Goal: Information Seeking & Learning: Learn about a topic

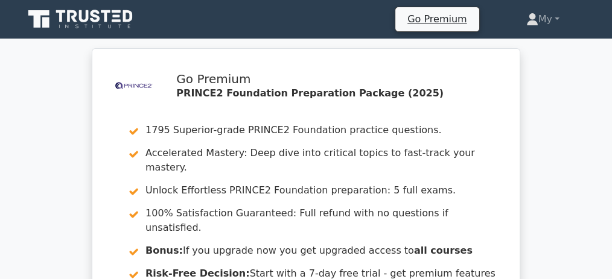
click at [84, 26] on icon at bounding box center [82, 19] width 116 height 23
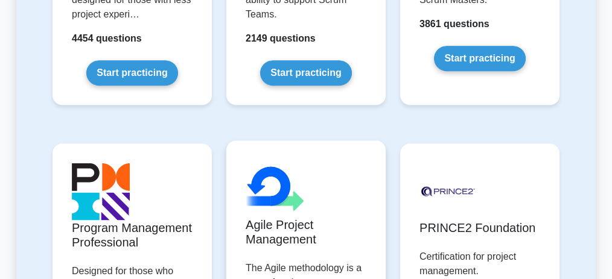
scroll to position [884, 0]
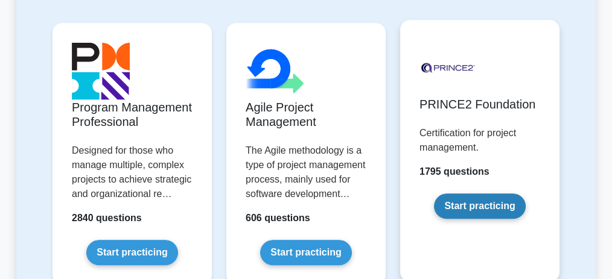
click at [471, 194] on link "Start practicing" at bounding box center [479, 206] width 91 height 25
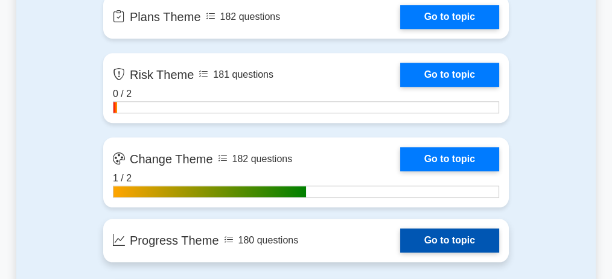
scroll to position [1327, 0]
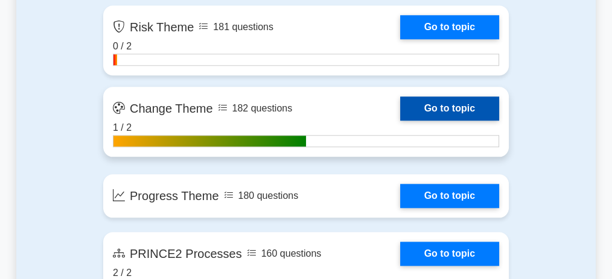
click at [400, 105] on link "Go to topic" at bounding box center [449, 108] width 99 height 24
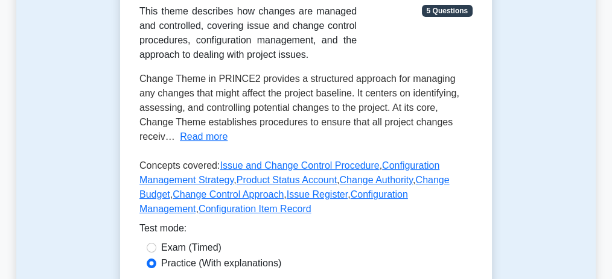
scroll to position [241, 0]
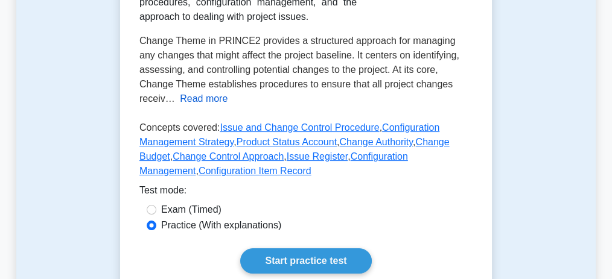
click at [205, 101] on button "Read more" at bounding box center [204, 99] width 48 height 14
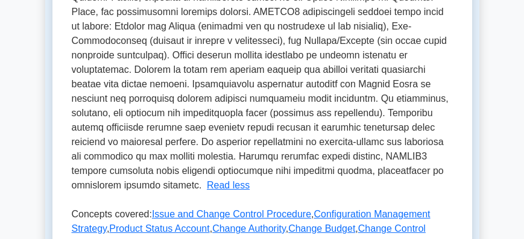
scroll to position [419, 0]
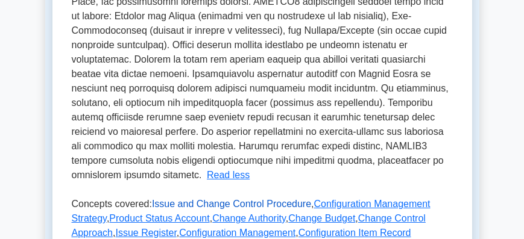
click at [185, 199] on link "Issue and Change Control Procedure" at bounding box center [231, 204] width 159 height 10
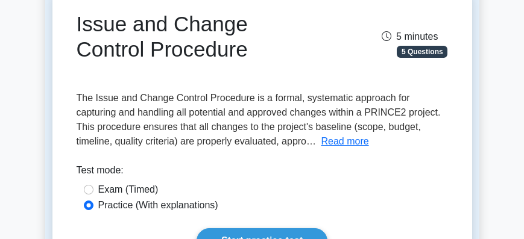
scroll to position [138, 0]
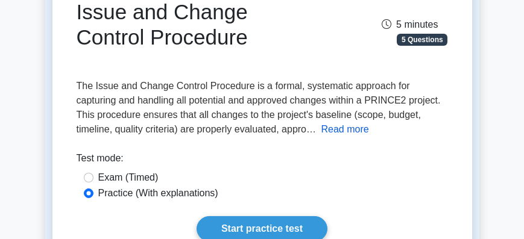
click at [321, 125] on button "Read more" at bounding box center [345, 129] width 48 height 14
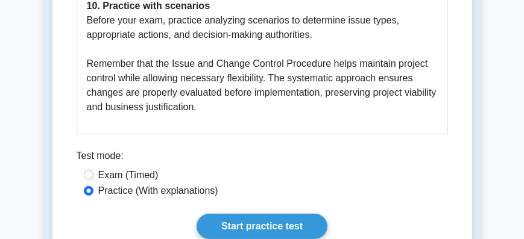
scroll to position [2274, 0]
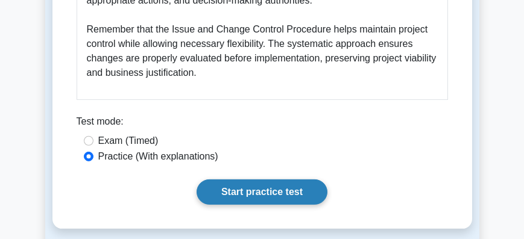
click at [262, 180] on link "Start practice test" at bounding box center [262, 192] width 131 height 25
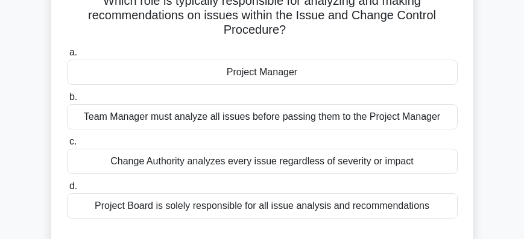
scroll to position [69, 0]
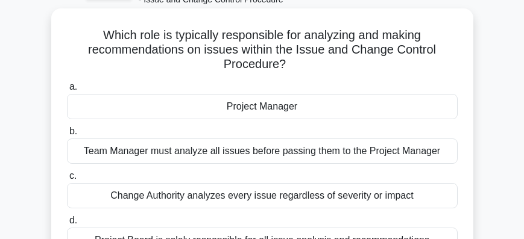
click at [261, 109] on div "Project Manager" at bounding box center [262, 106] width 391 height 25
click at [67, 91] on input "a. Project Manager" at bounding box center [67, 87] width 0 height 8
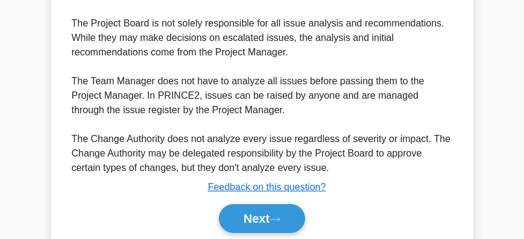
scroll to position [498, 0]
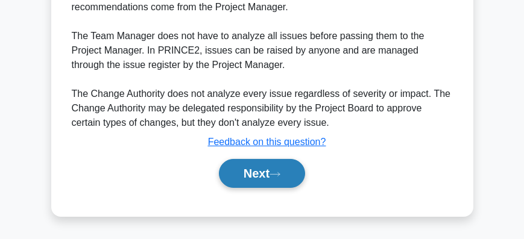
click at [270, 176] on button "Next" at bounding box center [262, 173] width 86 height 29
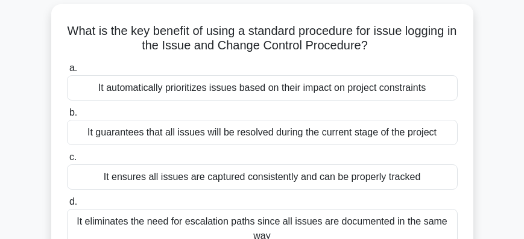
scroll to position [138, 0]
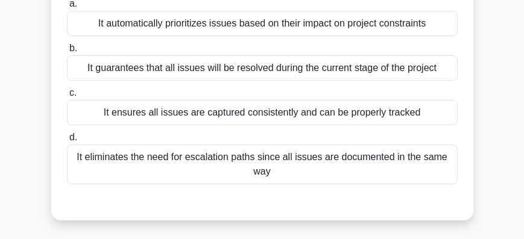
click at [249, 113] on div "It ensures all issues are captured consistently and can be properly tracked" at bounding box center [262, 112] width 391 height 25
click at [67, 97] on input "c. It ensures all issues are captured consistently and can be properly tracked" at bounding box center [67, 93] width 0 height 8
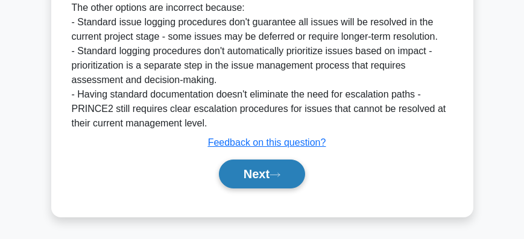
click at [276, 175] on icon at bounding box center [275, 175] width 11 height 7
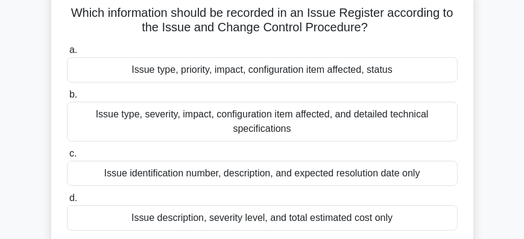
scroll to position [103, 0]
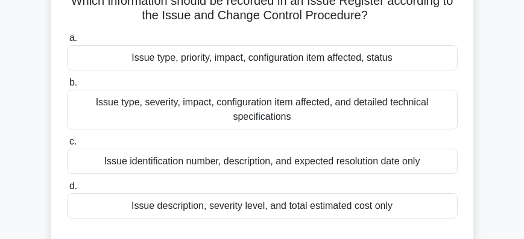
click at [276, 116] on div "Issue type, severity, impact, configuration item affected, and detailed technic…" at bounding box center [262, 110] width 391 height 40
click at [67, 87] on input "b. Issue type, severity, impact, configuration item affected, and detailed tech…" at bounding box center [67, 83] width 0 height 8
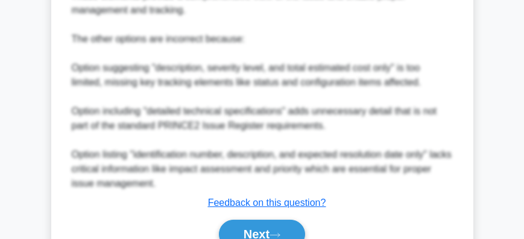
scroll to position [585, 0]
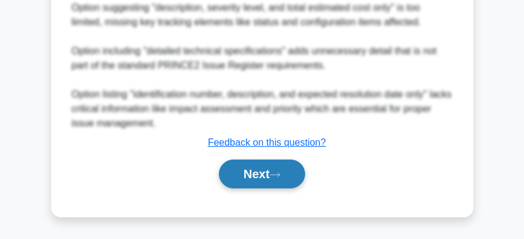
click at [279, 177] on icon at bounding box center [275, 175] width 11 height 7
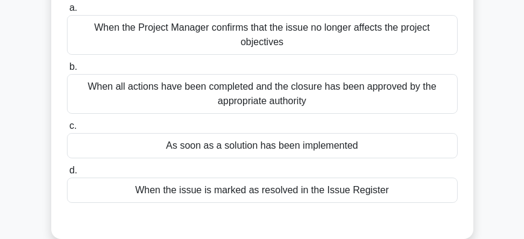
scroll to position [138, 0]
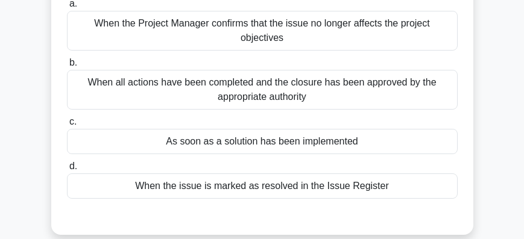
click at [313, 90] on div "When all actions have been completed and the closure has been approved by the a…" at bounding box center [262, 90] width 391 height 40
click at [67, 67] on input "b. When all actions have been completed and the closure has been approved by th…" at bounding box center [67, 63] width 0 height 8
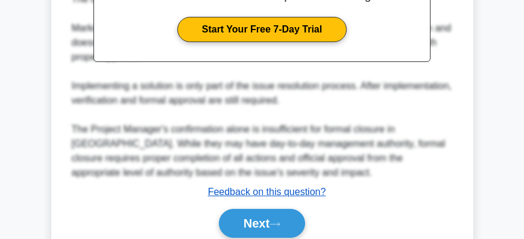
scroll to position [498, 0]
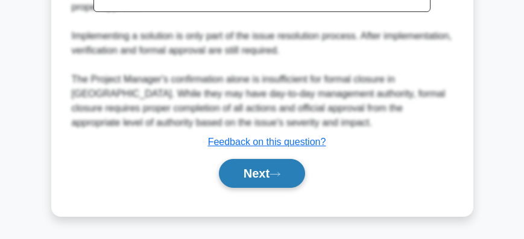
click at [276, 173] on icon at bounding box center [275, 174] width 11 height 7
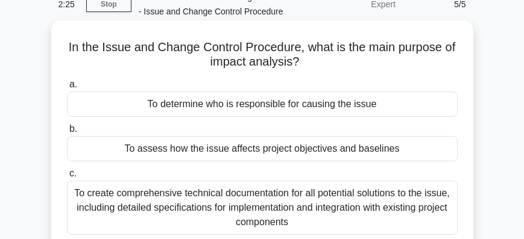
scroll to position [69, 0]
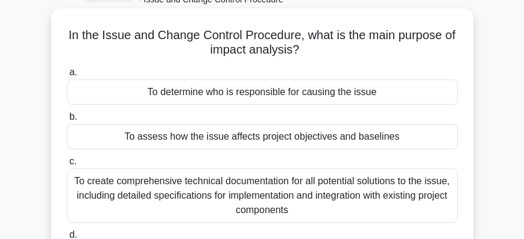
click at [279, 144] on div "To assess how the issue affects project objectives and baselines" at bounding box center [262, 136] width 391 height 25
click at [67, 121] on input "b. To assess how the issue affects project objectives and baselines" at bounding box center [67, 117] width 0 height 8
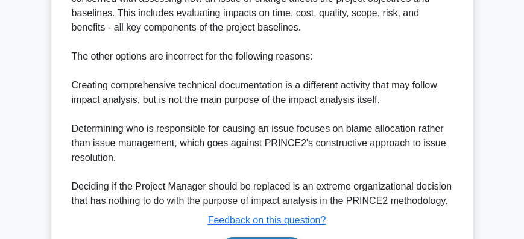
scroll to position [482, 0]
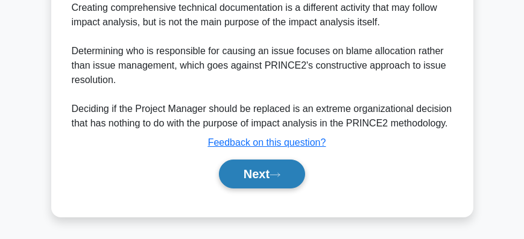
click at [278, 178] on icon at bounding box center [275, 175] width 11 height 7
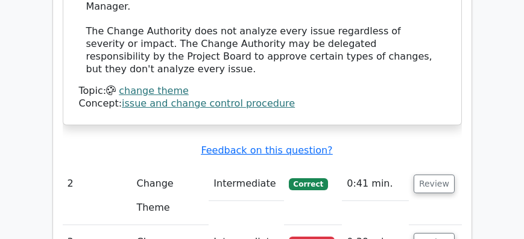
scroll to position [1550, 0]
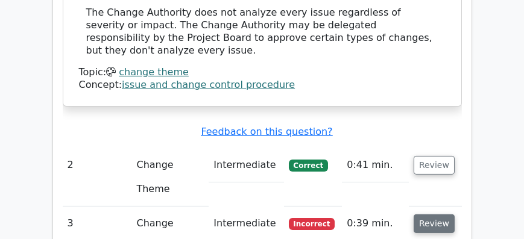
click at [425, 215] on button "Review" at bounding box center [434, 224] width 41 height 19
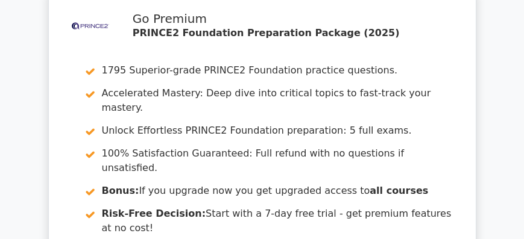
scroll to position [34, 0]
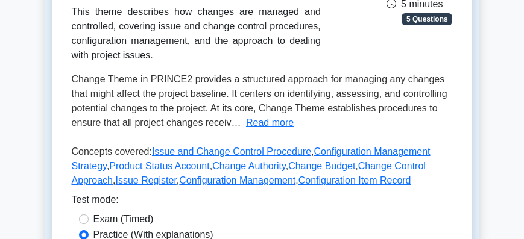
scroll to position [177, 0]
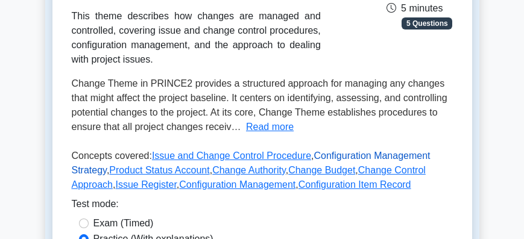
click at [325, 159] on link "Configuration Management Strategy" at bounding box center [251, 163] width 359 height 25
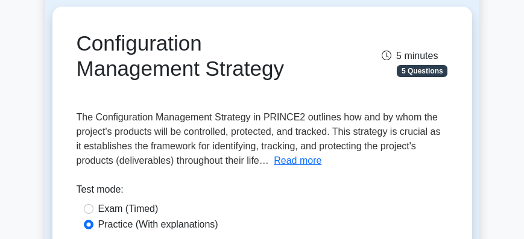
scroll to position [172, 0]
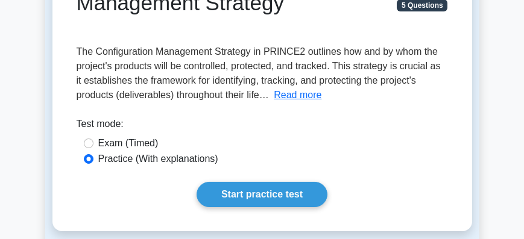
click at [296, 98] on button "Read more" at bounding box center [298, 95] width 48 height 14
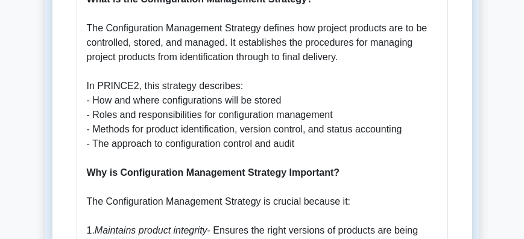
scroll to position [620, 0]
